Goal: Book appointment/travel/reservation

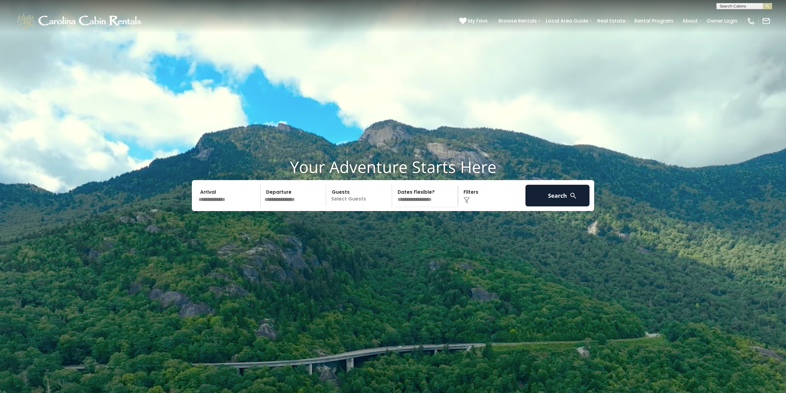
click at [743, 9] on input "text" at bounding box center [744, 7] width 54 height 6
type input "**********"
click at [740, 16] on em "Misty Mountain C" at bounding box center [738, 17] width 37 height 11
click at [768, 6] on img "submit" at bounding box center [768, 6] width 5 height 5
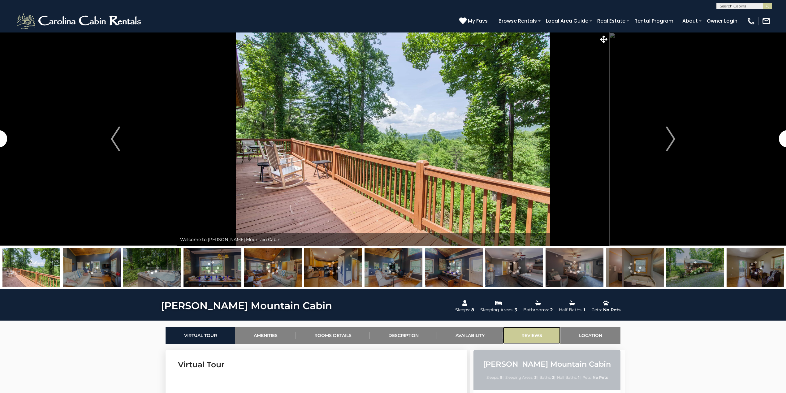
click at [522, 336] on link "Reviews" at bounding box center [532, 335] width 58 height 17
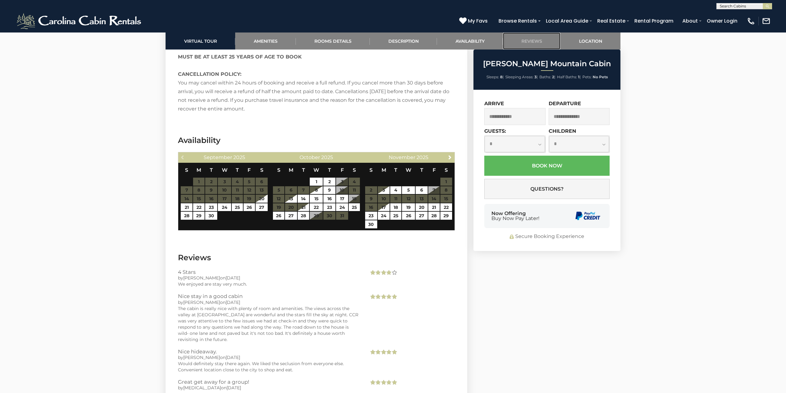
scroll to position [1119, 0]
